Goal: Task Accomplishment & Management: Manage account settings

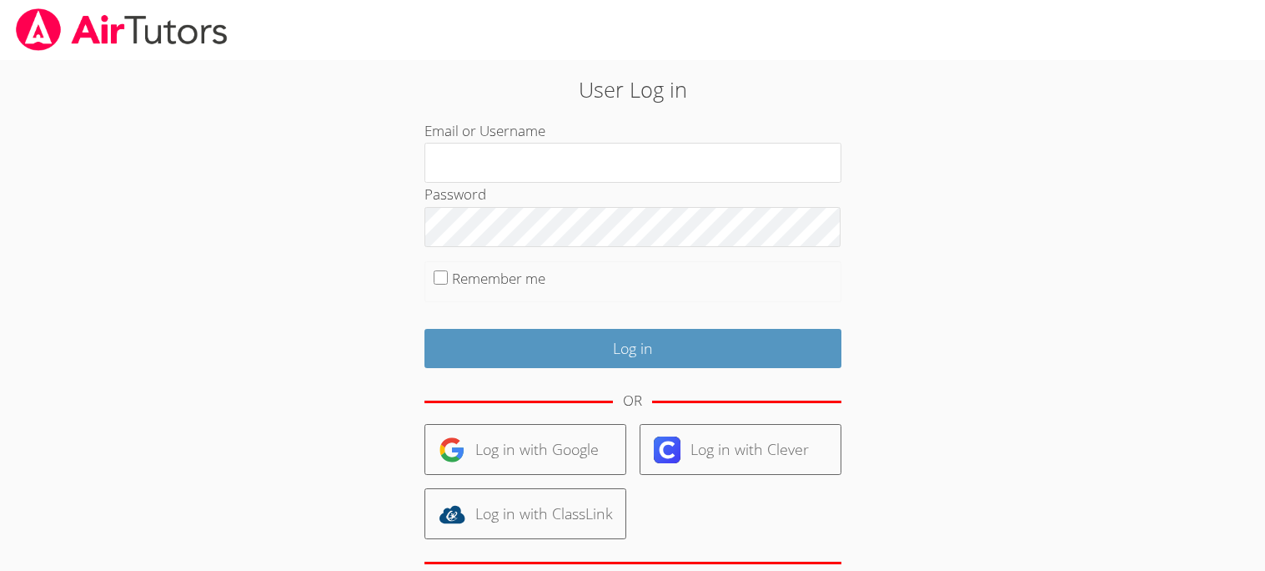
click at [108, 167] on body "User Log in Email or Username Password Remember me Log in OR Log in with Google…" at bounding box center [632, 285] width 1265 height 571
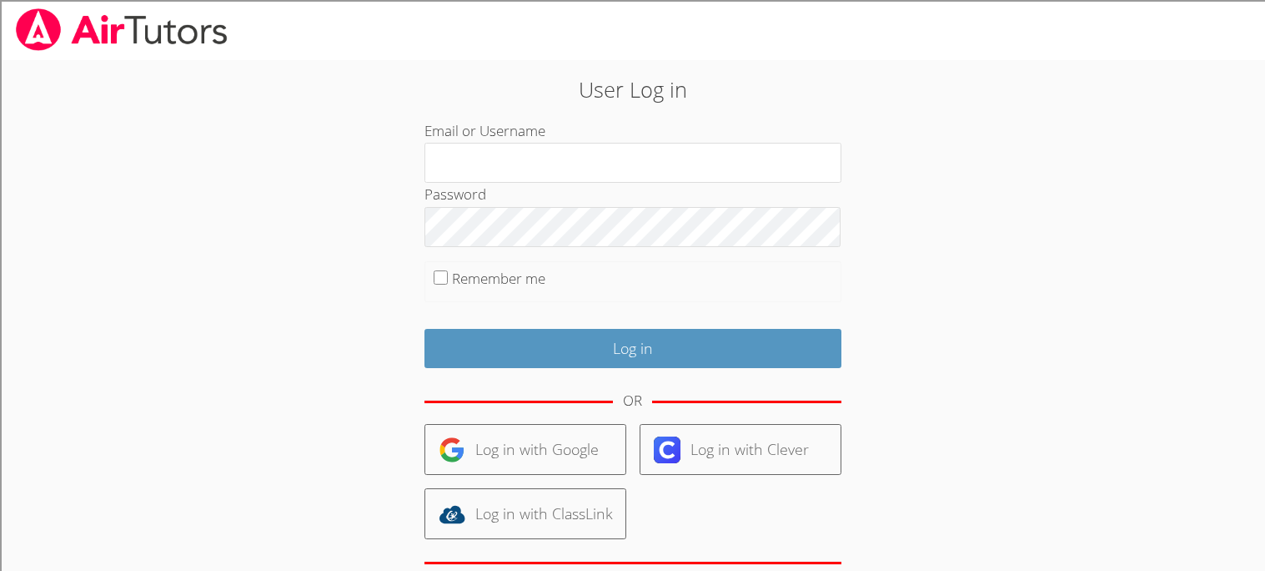
scroll to position [104, 0]
click at [405, 78] on h2 "User Log in" at bounding box center [632, 89] width 683 height 32
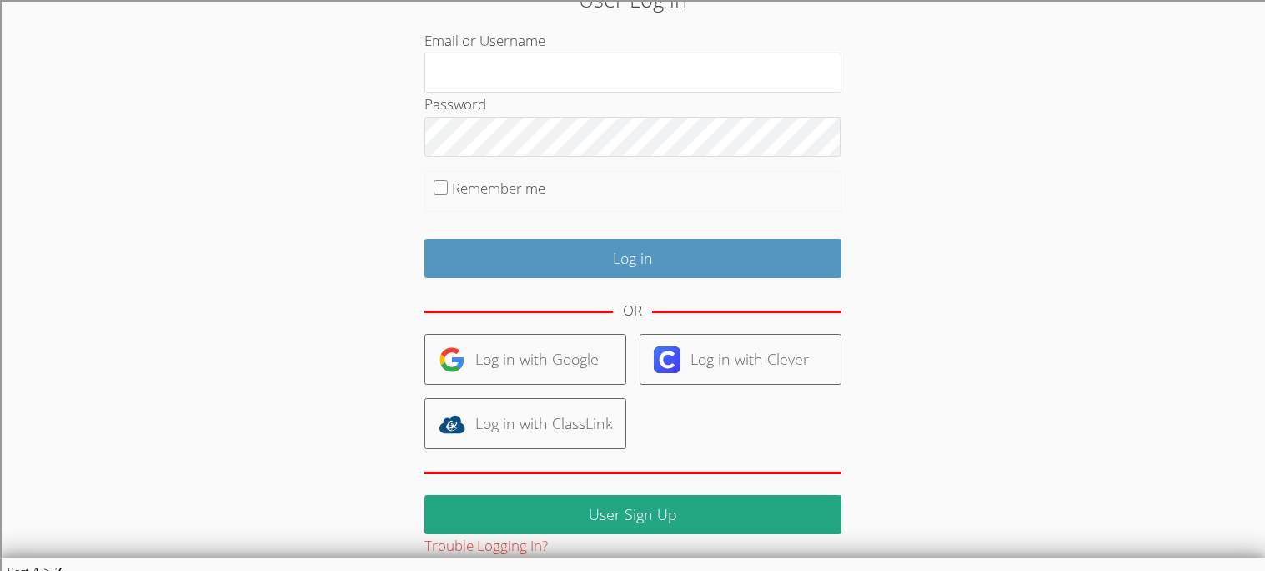
scroll to position [104, 0]
